Goal: Navigation & Orientation: Find specific page/section

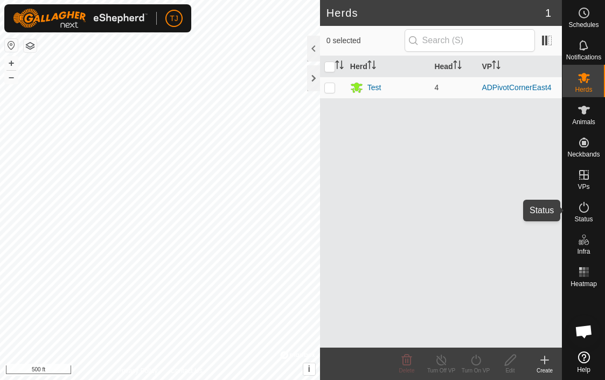
click at [582, 211] on icon at bounding box center [585, 207] width 10 height 11
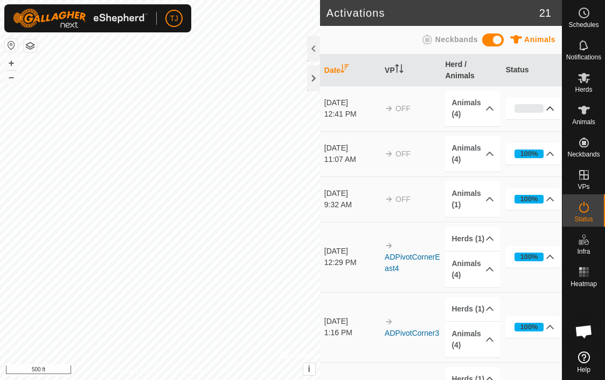
click at [549, 105] on p-accordion-header "0%" at bounding box center [534, 109] width 56 height 22
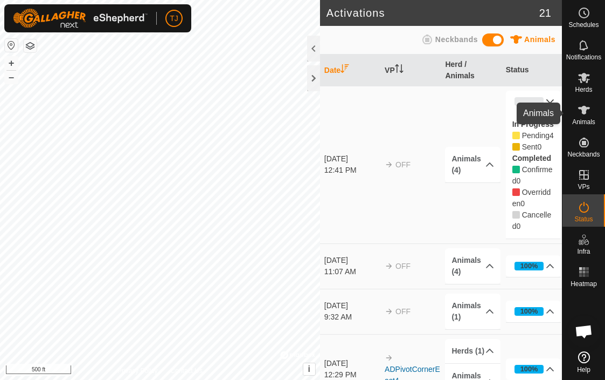
click at [591, 111] on es-animals-svg-icon at bounding box center [584, 109] width 19 height 17
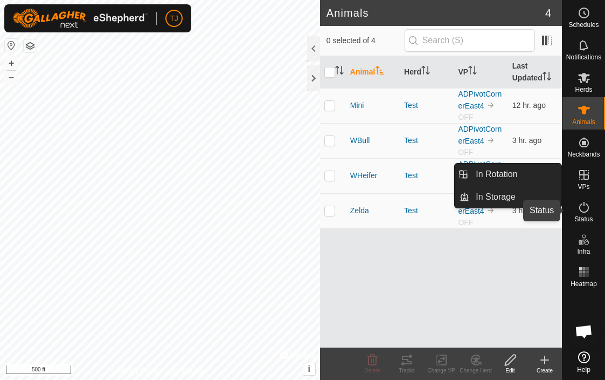
click at [585, 212] on icon at bounding box center [584, 207] width 13 height 13
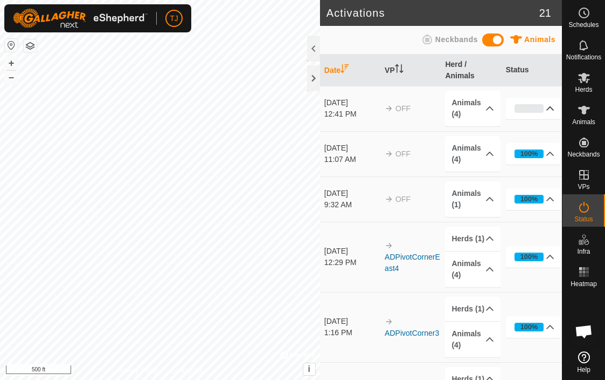
click at [551, 106] on p-accordion-header "0%" at bounding box center [534, 109] width 56 height 22
